Goal: Information Seeking & Learning: Learn about a topic

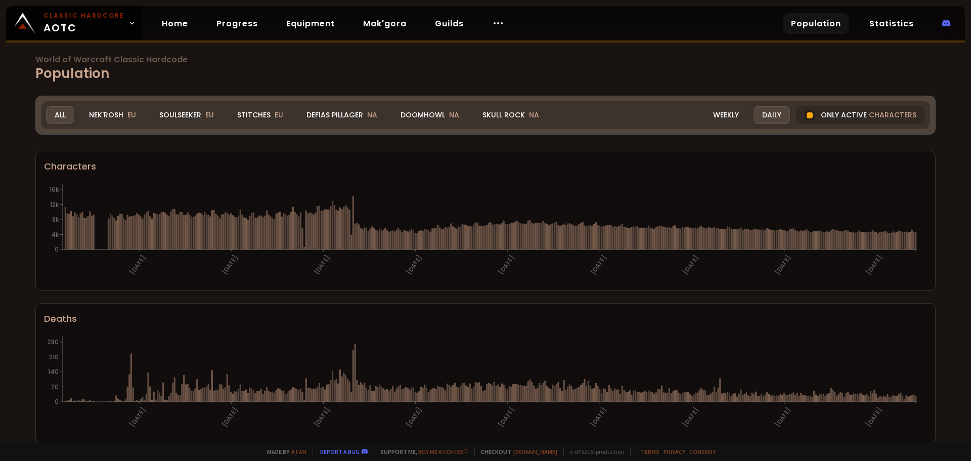
drag, startPoint x: 441, startPoint y: 112, endPoint x: 446, endPoint y: 166, distance: 54.4
click at [441, 112] on div "Doomhowl NA" at bounding box center [430, 115] width 76 height 18
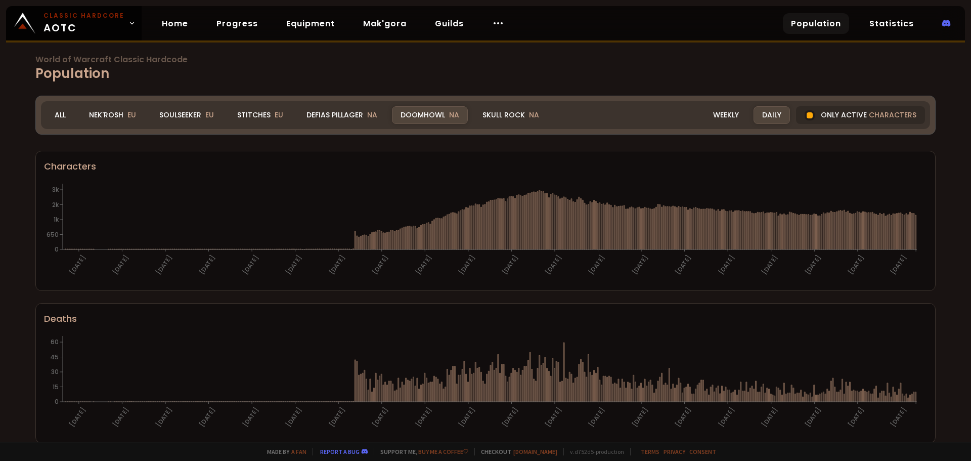
click at [405, 118] on div "Doomhowl NA" at bounding box center [430, 115] width 76 height 18
click at [806, 112] on div at bounding box center [809, 115] width 6 height 6
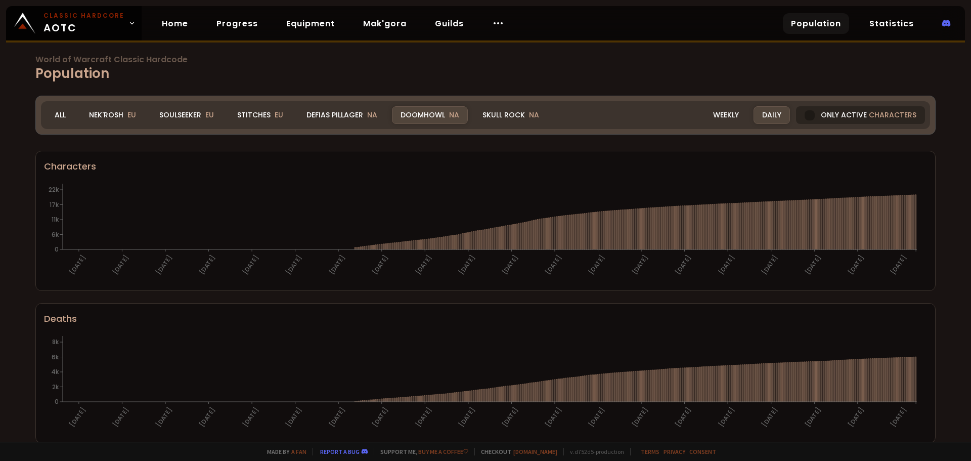
click at [804, 116] on div at bounding box center [809, 115] width 10 height 10
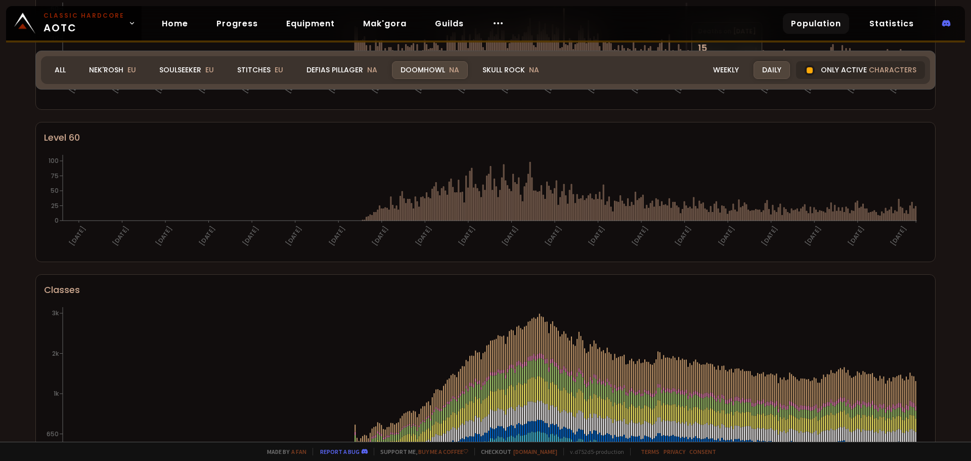
scroll to position [354, 0]
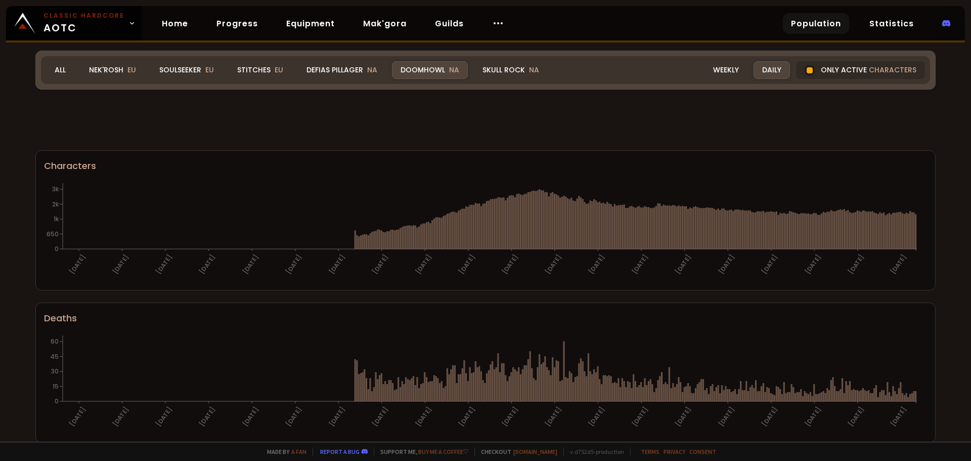
scroll to position [354, 0]
